Goal: Transaction & Acquisition: Download file/media

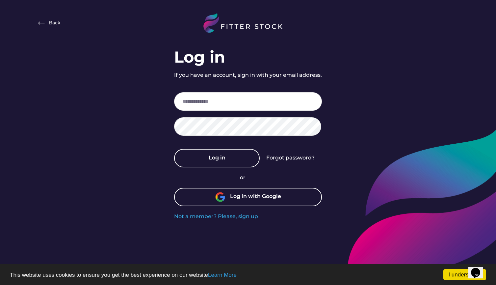
click at [279, 208] on div "or Log in with Google" at bounding box center [248, 193] width 148 height 39
click at [201, 100] on input "email" at bounding box center [248, 101] width 148 height 18
paste input "**********"
click at [183, 101] on input "**********" at bounding box center [248, 101] width 148 height 18
type input "**********"
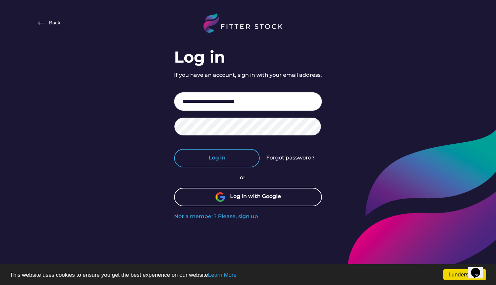
click at [219, 152] on button "Log in" at bounding box center [217, 158] width 86 height 18
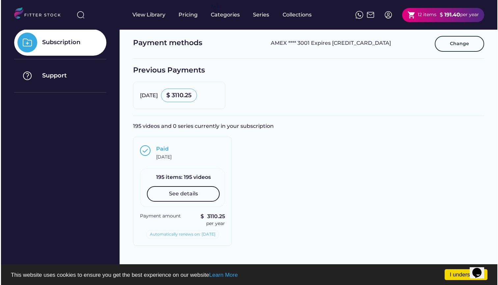
scroll to position [115, 0]
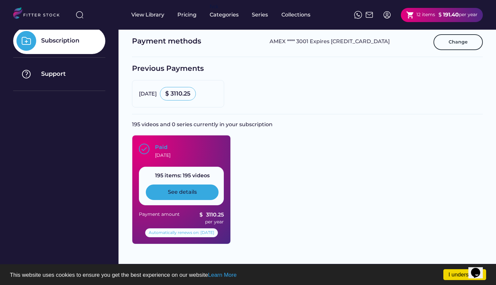
click at [205, 194] on div "See details" at bounding box center [182, 191] width 73 height 15
click at [180, 194] on div "See details" at bounding box center [182, 191] width 29 height 7
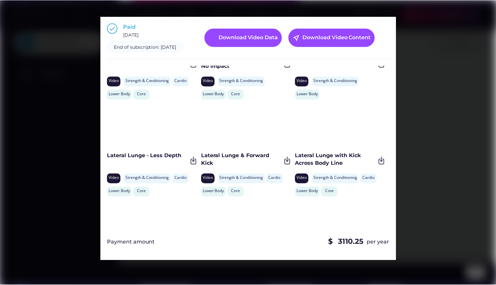
scroll to position [781, 0]
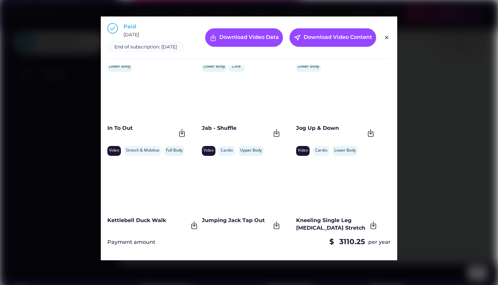
click at [457, 129] on div at bounding box center [249, 142] width 498 height 285
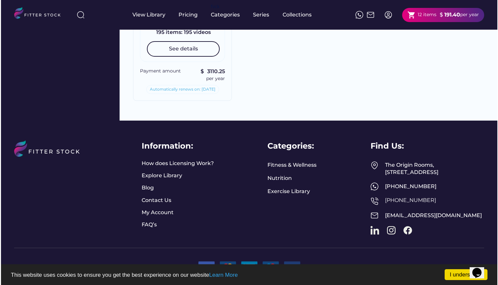
scroll to position [263, 0]
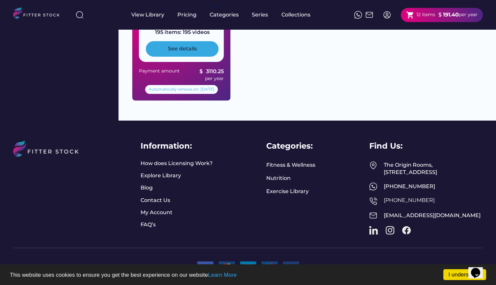
click at [181, 45] on div "See details" at bounding box center [182, 48] width 29 height 7
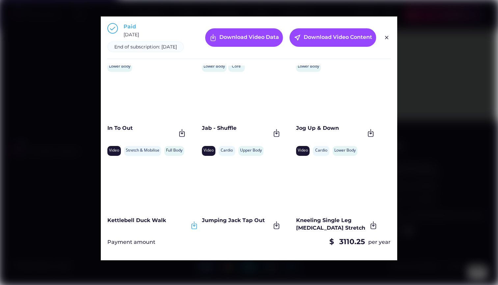
click at [193, 230] on img at bounding box center [194, 225] width 9 height 9
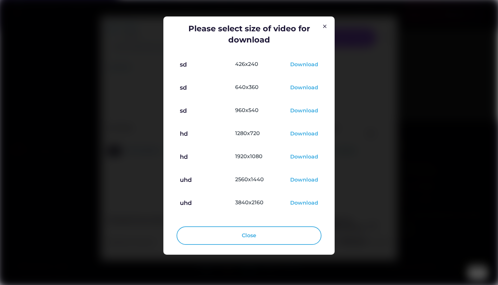
click at [308, 155] on div "Download" at bounding box center [304, 157] width 28 height 8
click at [324, 28] on img at bounding box center [325, 26] width 8 height 8
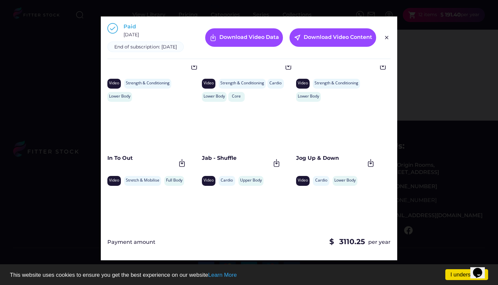
scroll to position [741, 0]
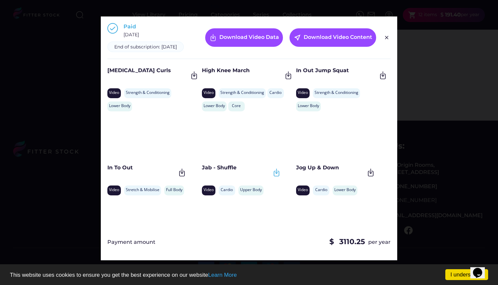
click at [276, 177] on img at bounding box center [276, 172] width 9 height 9
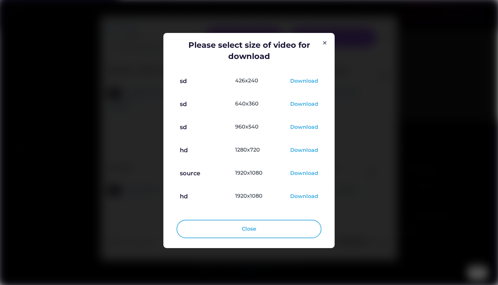
click at [305, 171] on div "Download" at bounding box center [304, 174] width 28 height 8
click at [308, 174] on div "Download" at bounding box center [304, 174] width 28 height 8
click at [327, 48] on div "Please select size of video for download sd 426x240 Download sd 640x360 Downloa…" at bounding box center [248, 140] width 171 height 215
click at [325, 39] on div "Please select size of video for download sd 426x240 Download sd 640x360 Downloa…" at bounding box center [248, 140] width 171 height 215
click at [319, 45] on div "Please select size of video for download sd 426x240 Download sd 640x360 Downloa…" at bounding box center [249, 123] width 145 height 167
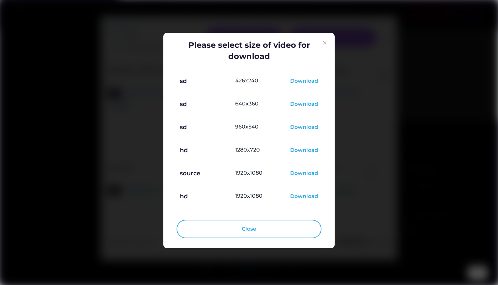
click at [321, 42] on img at bounding box center [325, 43] width 8 height 8
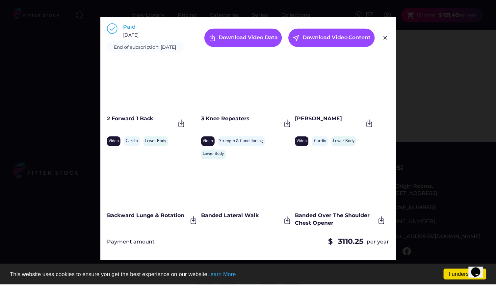
scroll to position [0, 0]
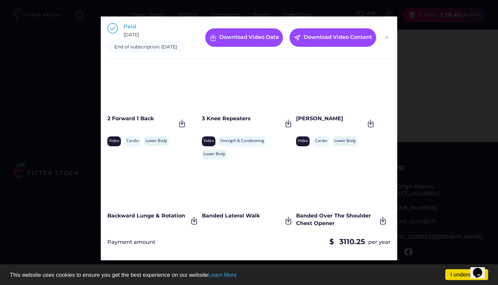
click at [385, 39] on img at bounding box center [387, 38] width 8 height 8
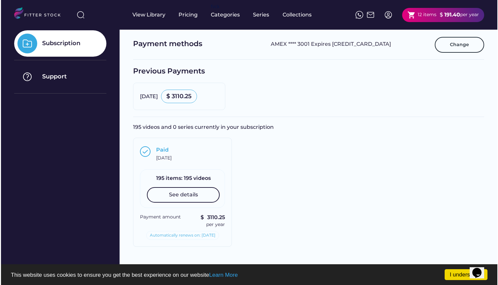
scroll to position [141, 0]
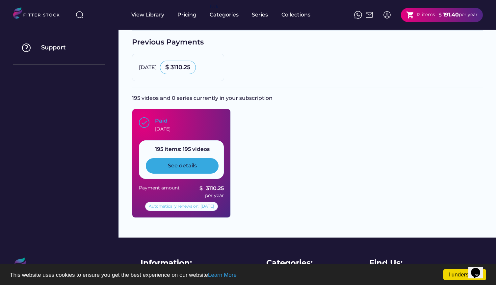
click at [180, 166] on div "See details" at bounding box center [182, 165] width 29 height 7
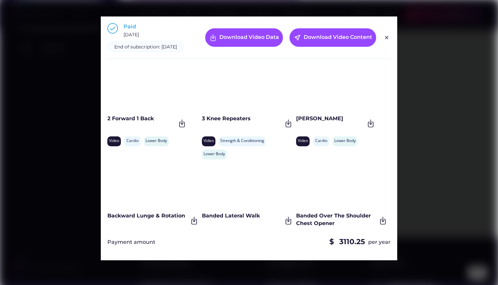
scroll to position [0, 0]
click at [152, 48] on div "End of subscription: [DATE]" at bounding box center [145, 47] width 63 height 7
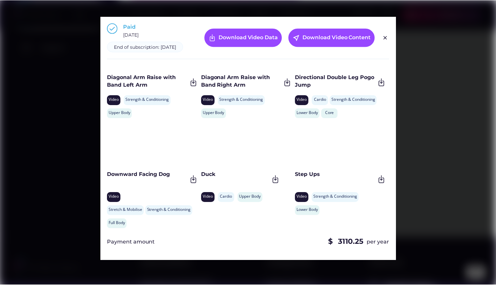
scroll to position [784, 0]
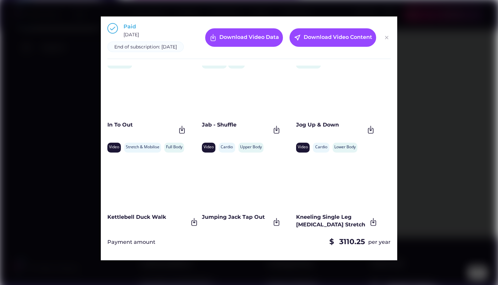
click at [387, 41] on img at bounding box center [387, 38] width 8 height 8
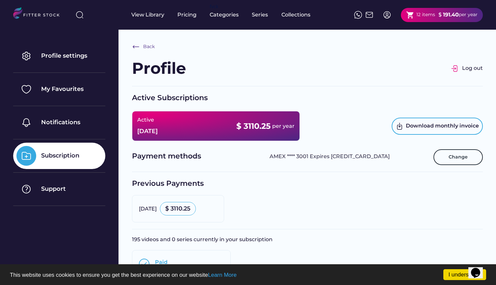
scroll to position [0, 0]
